Goal: Task Accomplishment & Management: Complete application form

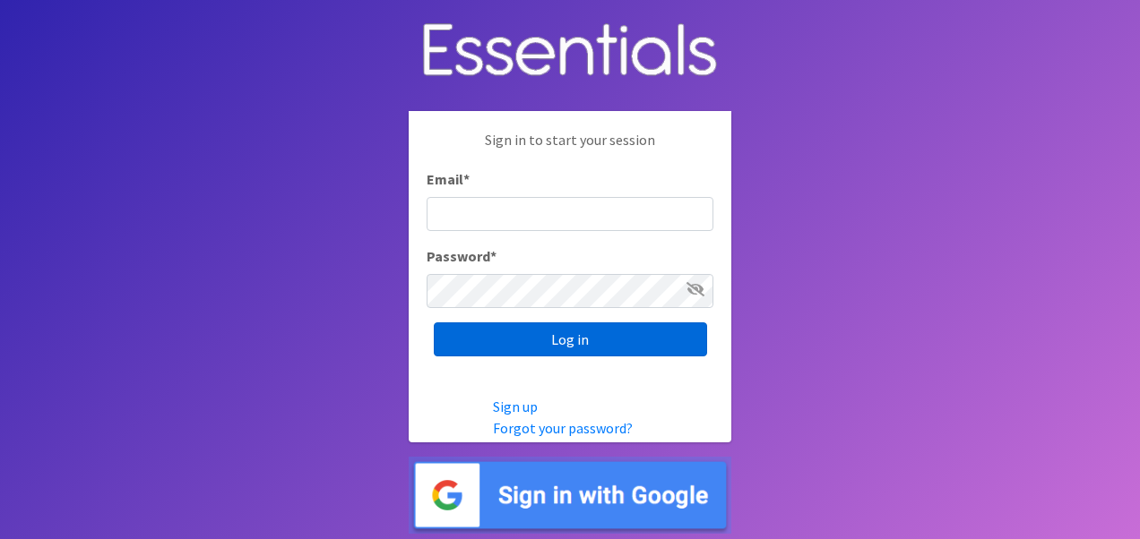
type input "[EMAIL_ADDRESS][DOMAIN_NAME]"
click at [581, 342] on input "Log in" at bounding box center [570, 340] width 273 height 34
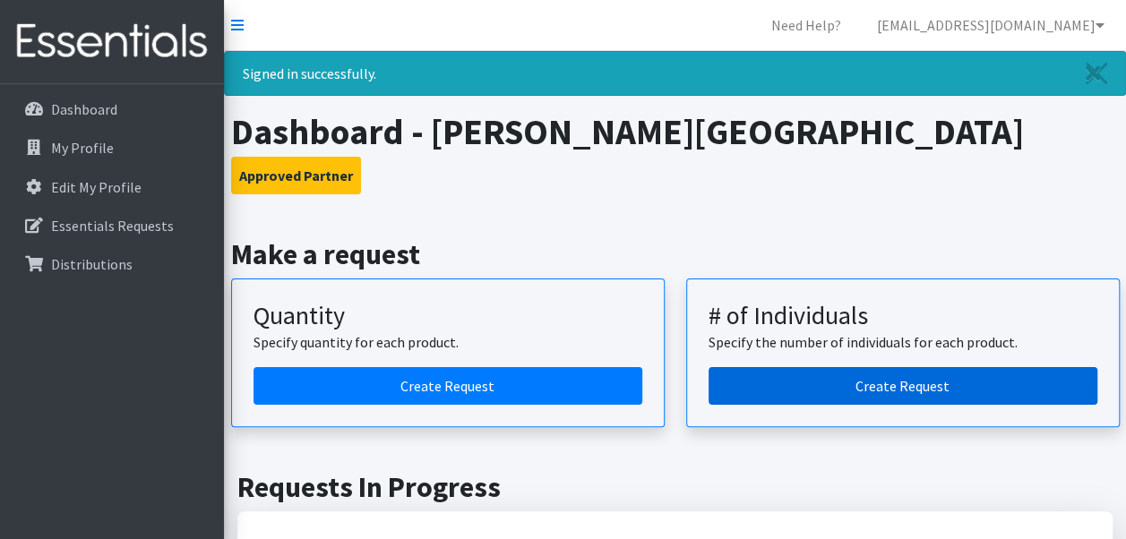
click at [882, 391] on link "Create Request" at bounding box center [903, 386] width 389 height 38
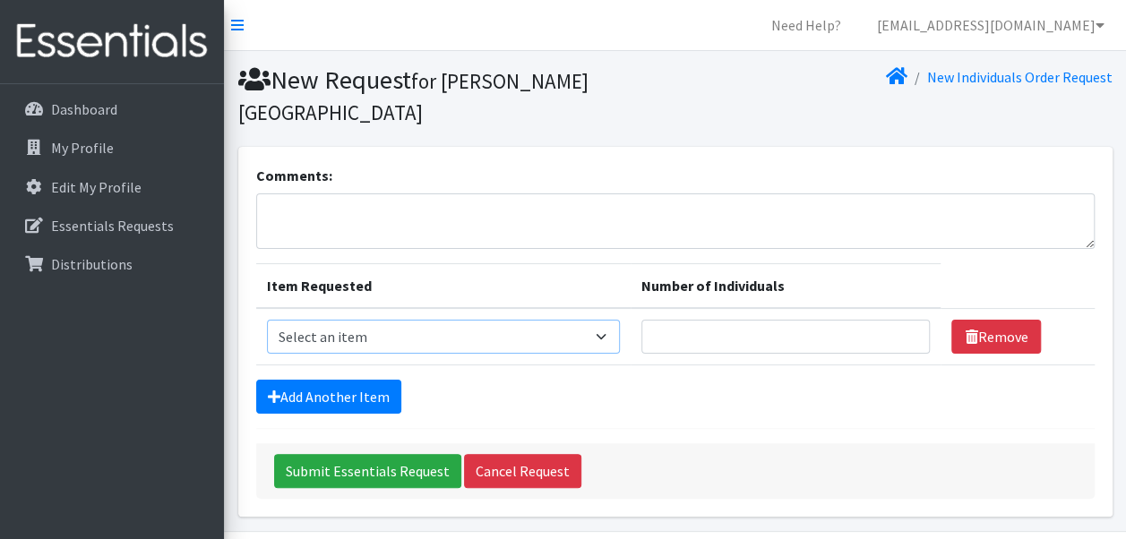
click at [591, 342] on select "Select an item Adult Briefs (Medium) Adult Briefs (XL) Adult Briefs (XS) Adult …" at bounding box center [443, 337] width 353 height 34
click at [738, 56] on section "New Request for [PERSON_NAME] [GEOGRAPHIC_DATA] New Individuals Order Request" at bounding box center [675, 99] width 902 height 96
